Goal: Information Seeking & Learning: Learn about a topic

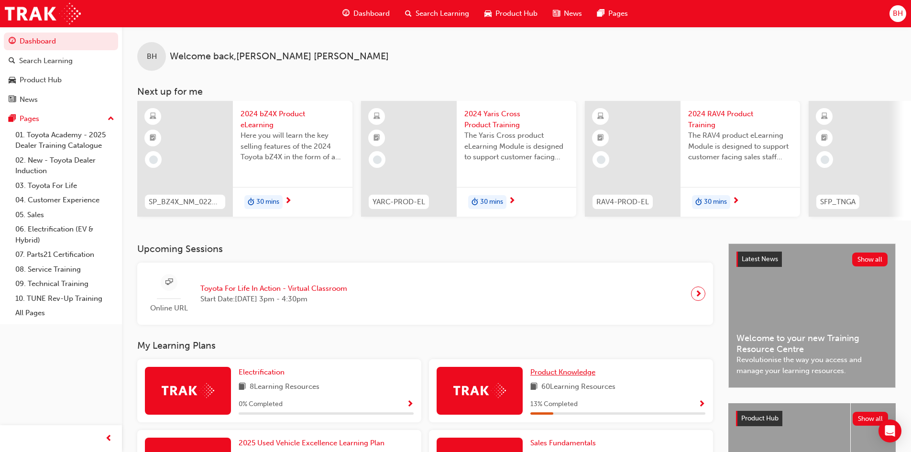
click at [589, 376] on span "Product Knowledge" at bounding box center [562, 372] width 65 height 9
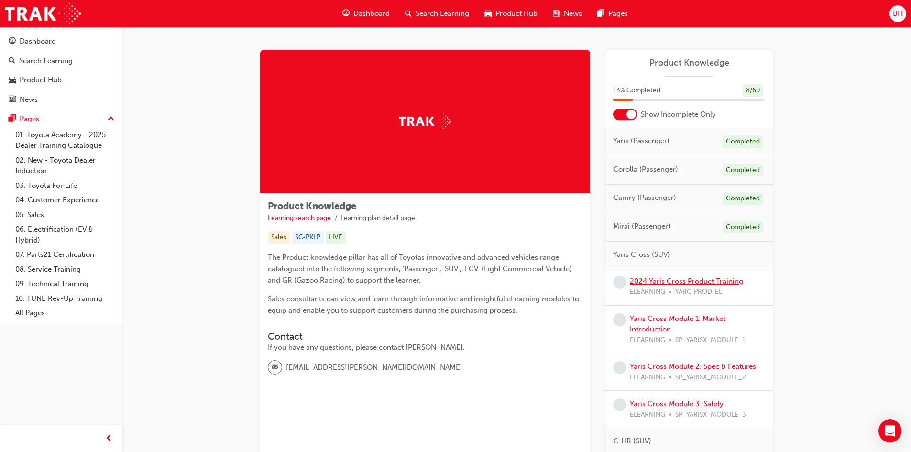
click at [655, 282] on link "2024 Yaris Cross Product Training" at bounding box center [686, 281] width 113 height 9
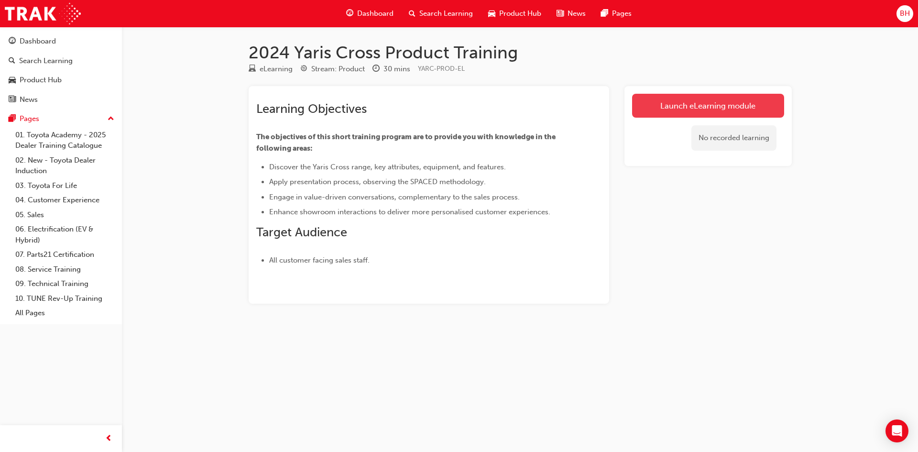
click at [668, 109] on link "Launch eLearning module" at bounding box center [708, 106] width 152 height 24
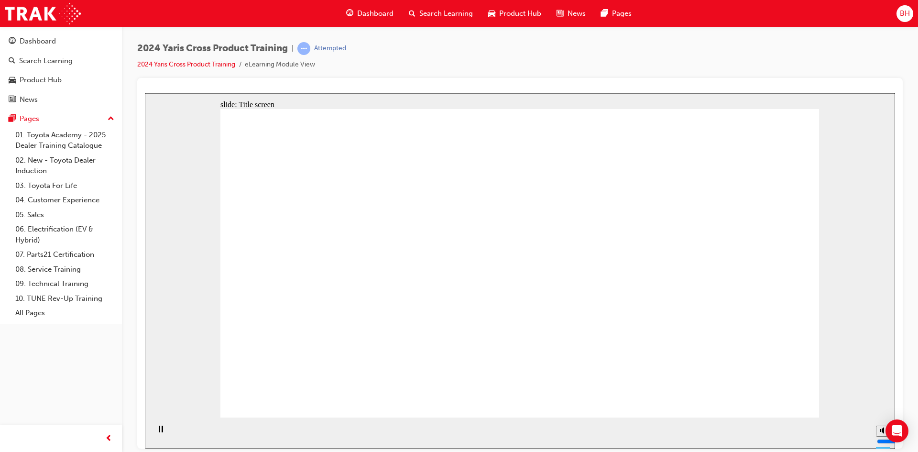
drag, startPoint x: 795, startPoint y: 397, endPoint x: 282, endPoint y: 991, distance: 784.5
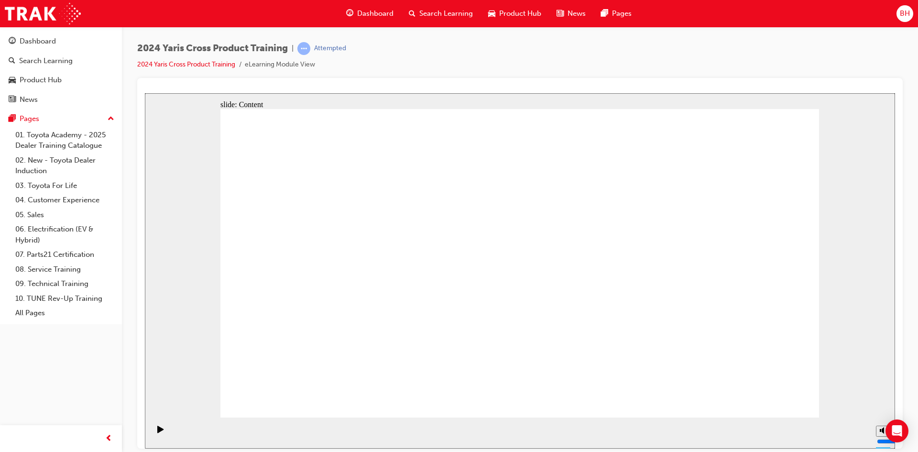
drag, startPoint x: 740, startPoint y: 392, endPoint x: 750, endPoint y: 393, distance: 9.2
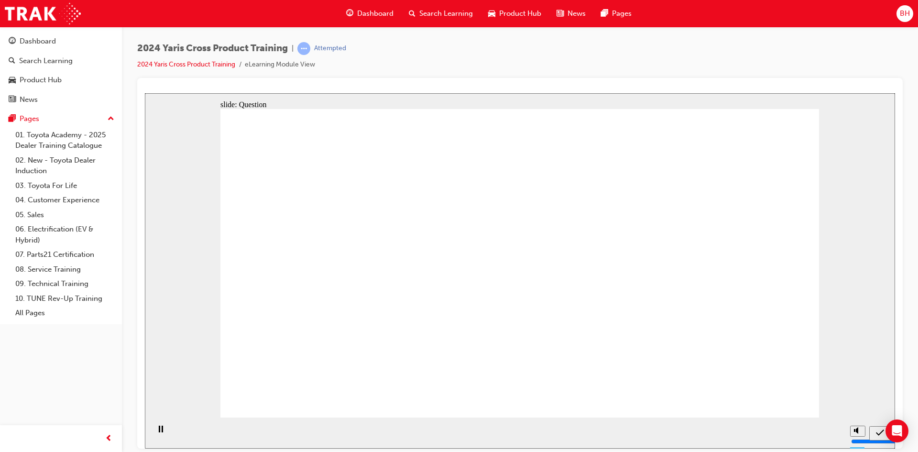
radio input "true"
drag, startPoint x: 625, startPoint y: 251, endPoint x: 544, endPoint y: 248, distance: 80.9
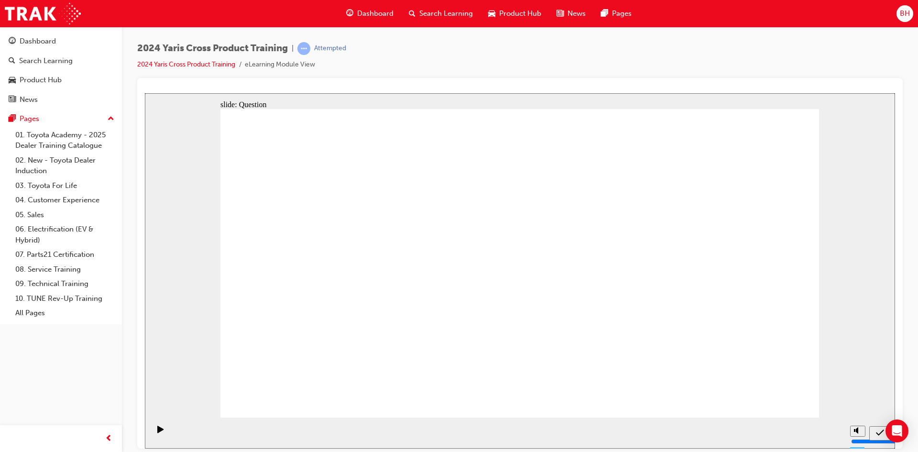
radio input "true"
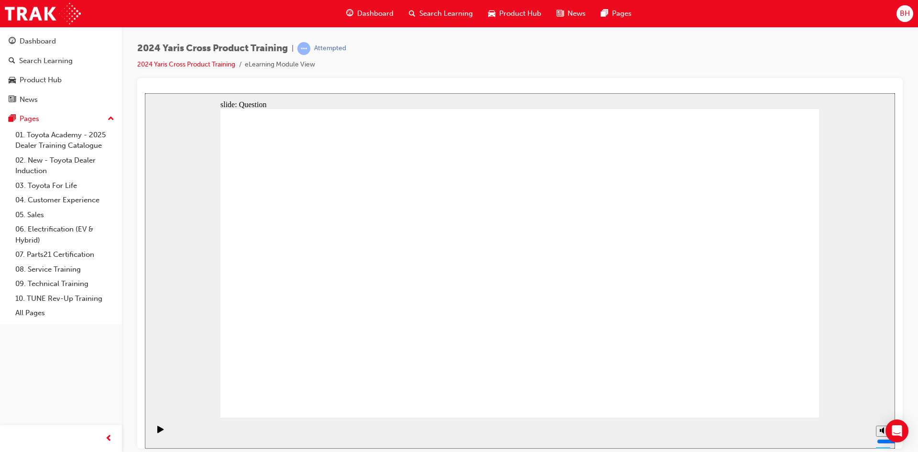
checkbox input "true"
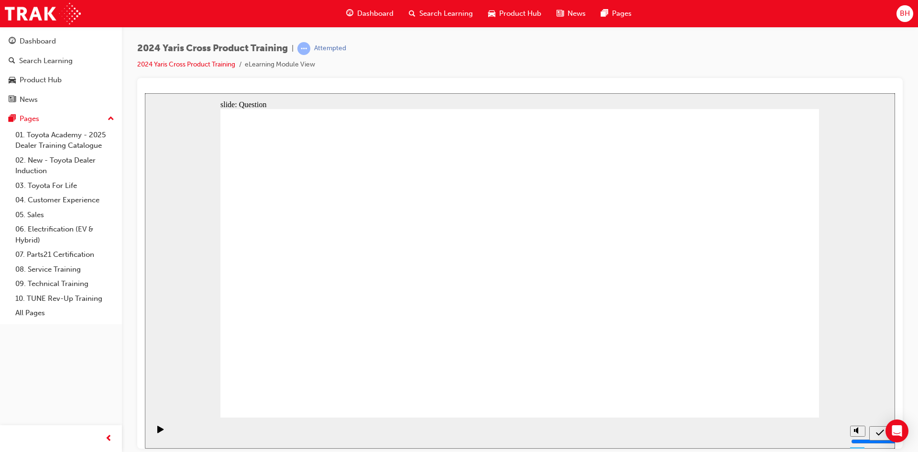
radio input "false"
radio input "true"
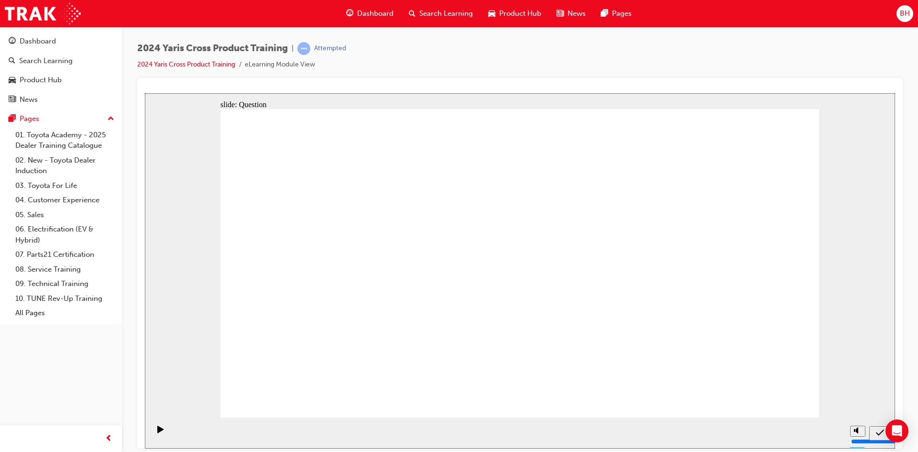
drag, startPoint x: 591, startPoint y: 256, endPoint x: 372, endPoint y: 342, distance: 235.2
drag, startPoint x: 665, startPoint y: 243, endPoint x: 448, endPoint y: 339, distance: 237.3
drag, startPoint x: 442, startPoint y: 247, endPoint x: 649, endPoint y: 335, distance: 225.1
drag, startPoint x: 394, startPoint y: 250, endPoint x: 589, endPoint y: 333, distance: 211.5
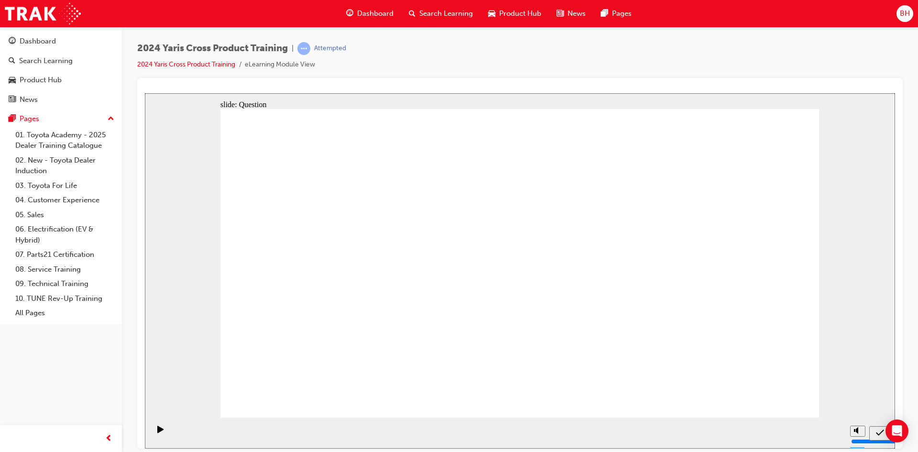
radio input "true"
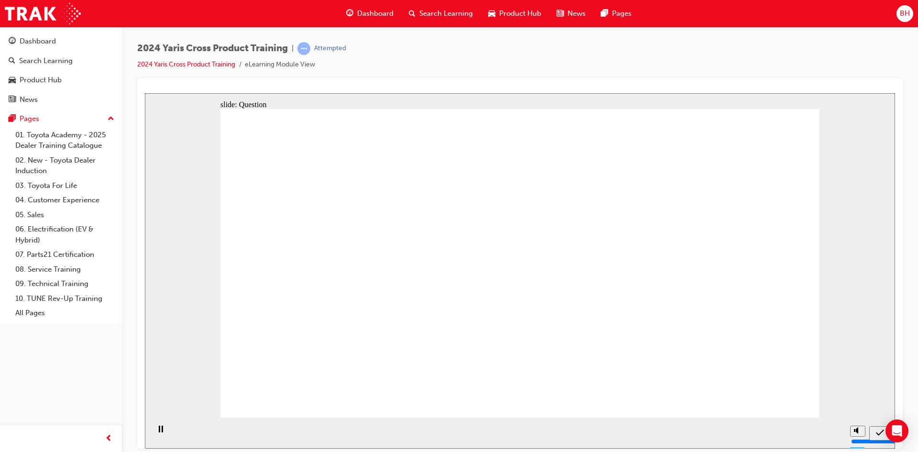
radio input "true"
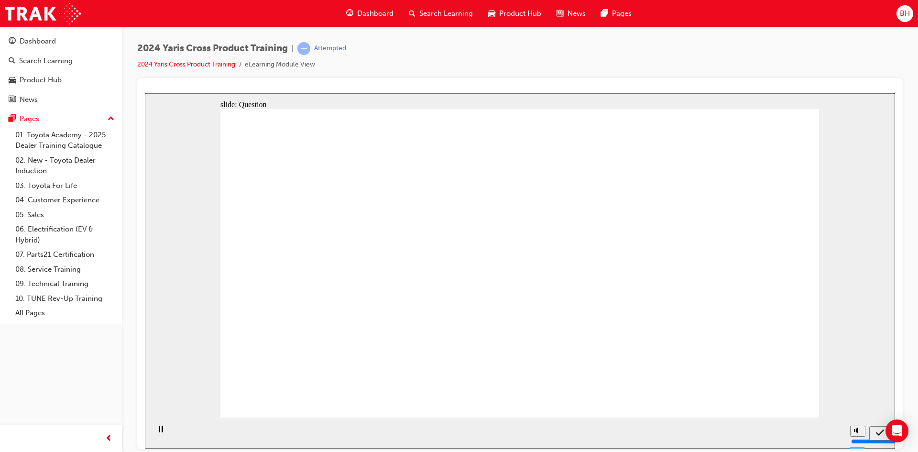
drag, startPoint x: 561, startPoint y: 239, endPoint x: 578, endPoint y: 259, distance: 26.5
checkbox input "true"
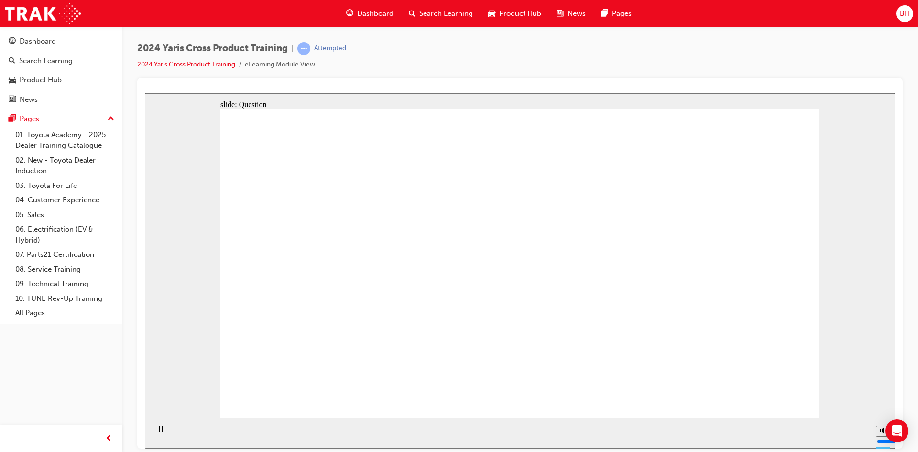
checkbox input "true"
radio input "true"
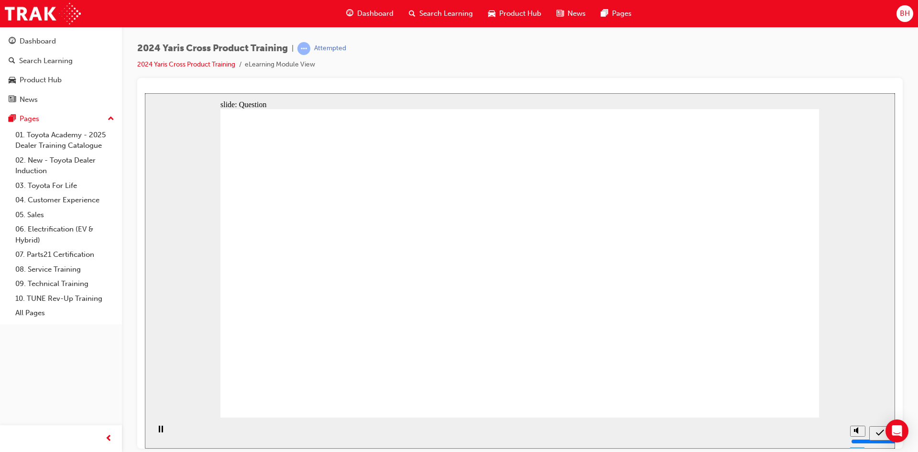
drag, startPoint x: 689, startPoint y: 257, endPoint x: 436, endPoint y: 343, distance: 267.4
drag, startPoint x: 329, startPoint y: 258, endPoint x: 537, endPoint y: 347, distance: 226.5
drag, startPoint x: 581, startPoint y: 254, endPoint x: 356, endPoint y: 351, distance: 244.9
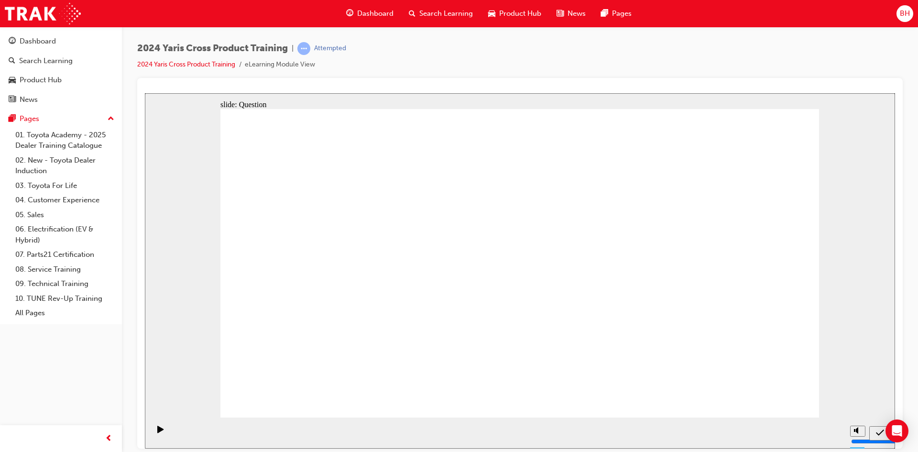
drag, startPoint x: 423, startPoint y: 245, endPoint x: 640, endPoint y: 333, distance: 233.9
drag, startPoint x: 781, startPoint y: 387, endPoint x: 778, endPoint y: 392, distance: 5.6
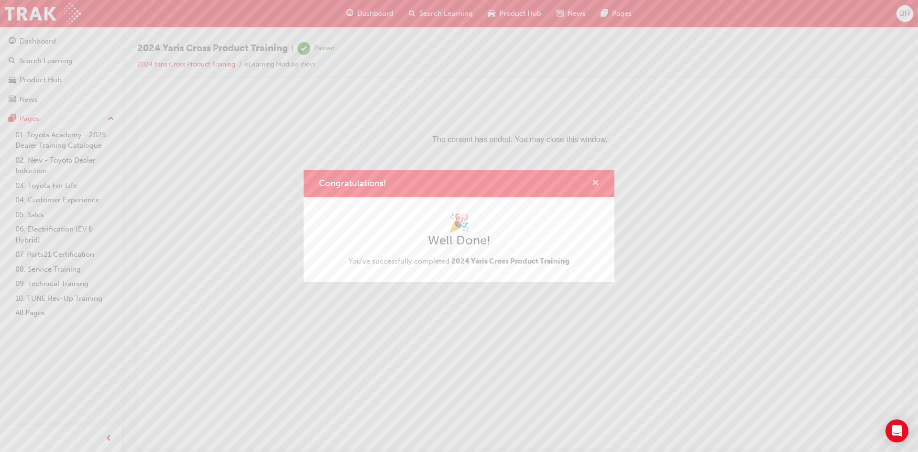
click at [598, 188] on button "Congratulations!" at bounding box center [595, 183] width 7 height 12
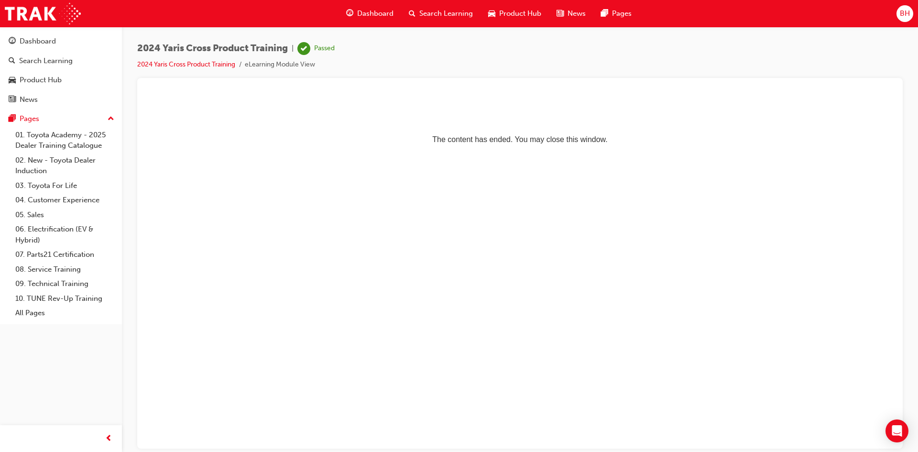
click at [353, 14] on div "Dashboard" at bounding box center [370, 14] width 63 height 20
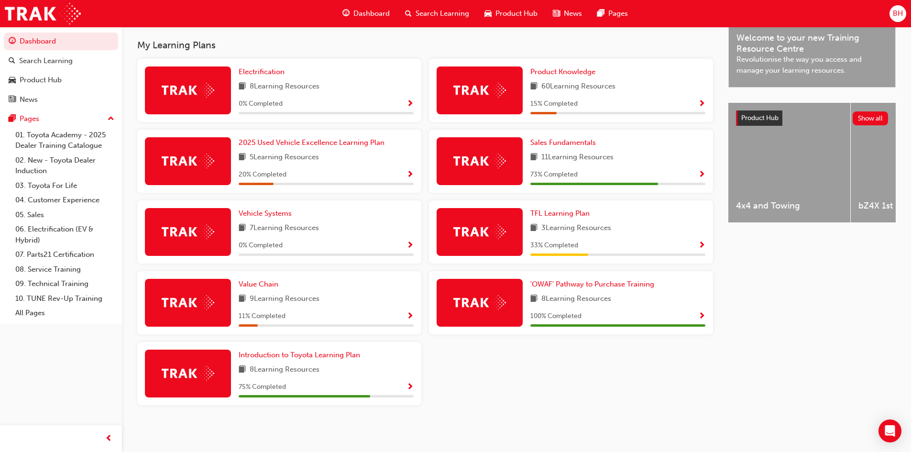
scroll to position [304, 0]
click at [564, 140] on span "Sales Fundamentals" at bounding box center [563, 142] width 66 height 9
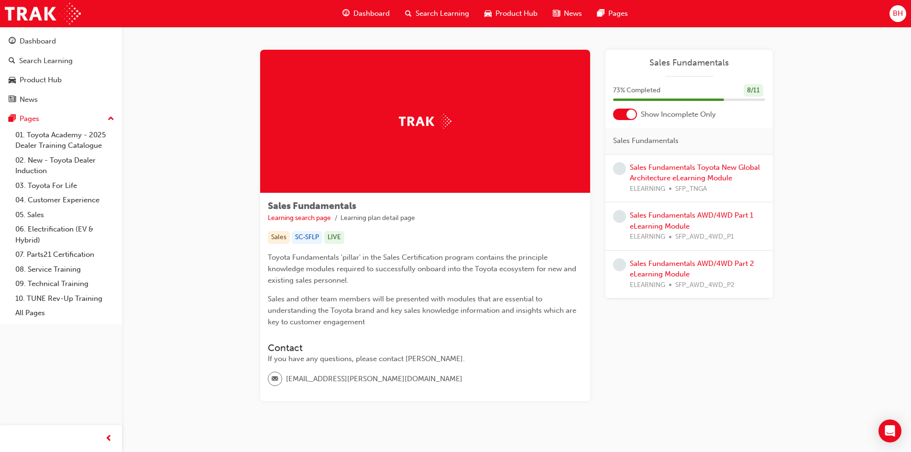
click at [354, 11] on span "Dashboard" at bounding box center [371, 13] width 36 height 11
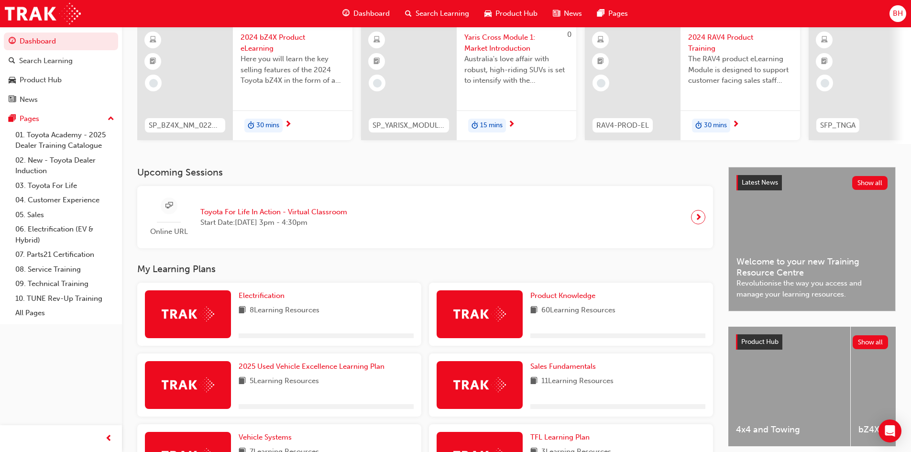
scroll to position [191, 0]
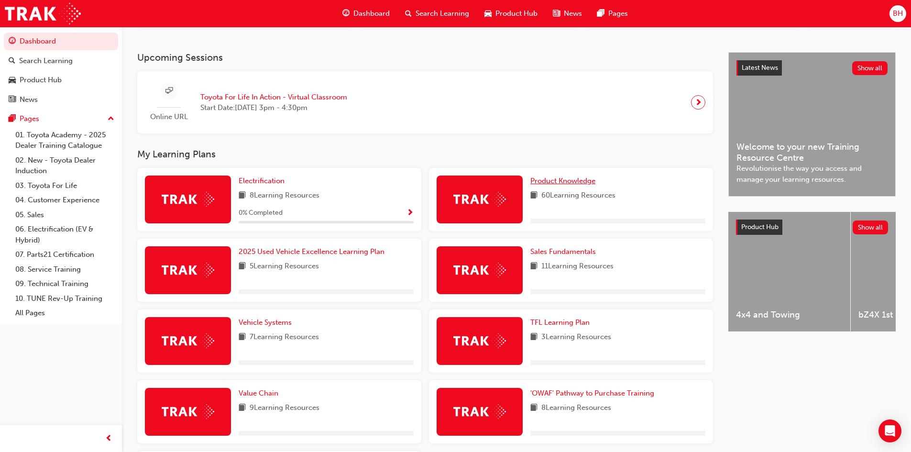
click at [563, 181] on span "Product Knowledge" at bounding box center [562, 181] width 65 height 9
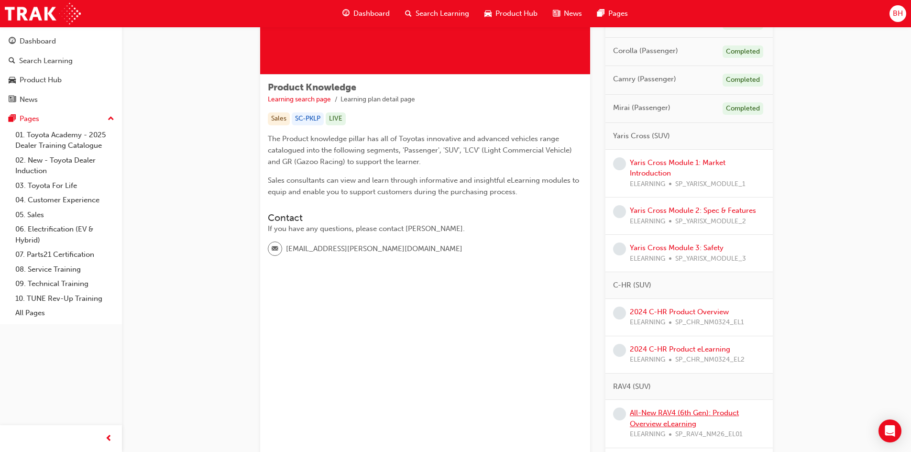
scroll to position [96, 0]
